Goal: Task Accomplishment & Management: Use online tool/utility

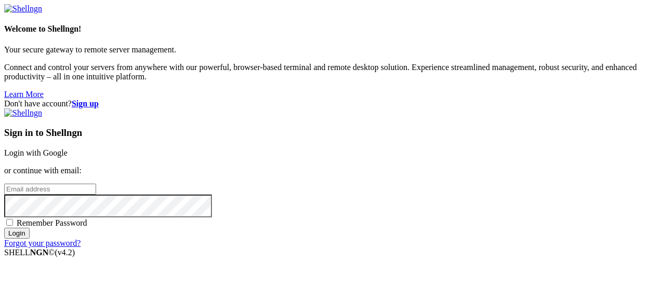
scroll to position [22, 0]
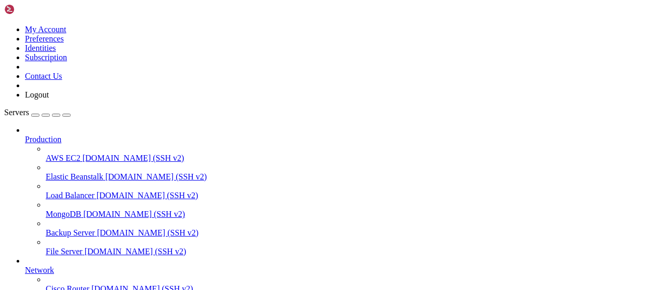
scroll to position [211, 0]
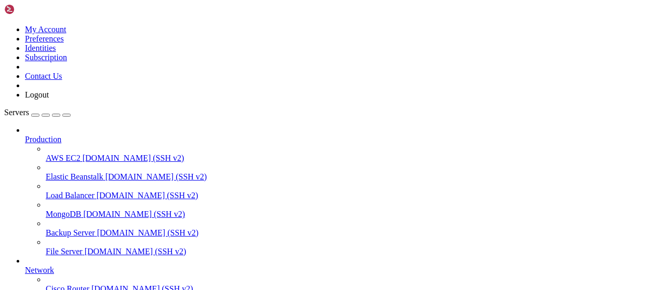
scroll to position [234, 0]
type input "/root/growagarden"
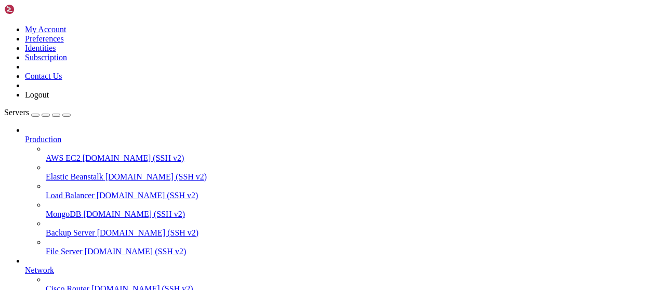
type textarea "@linkifynews"
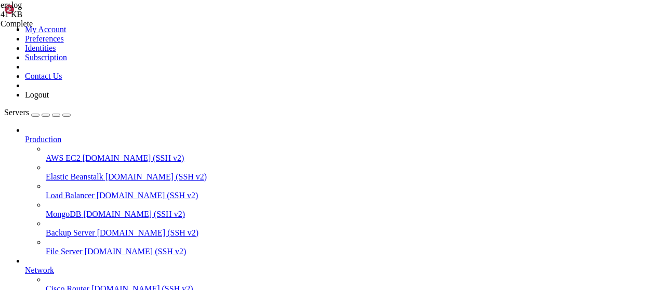
type textarea "Останавливаются фоновые задачи..."
